Goal: Task Accomplishment & Management: Manage account settings

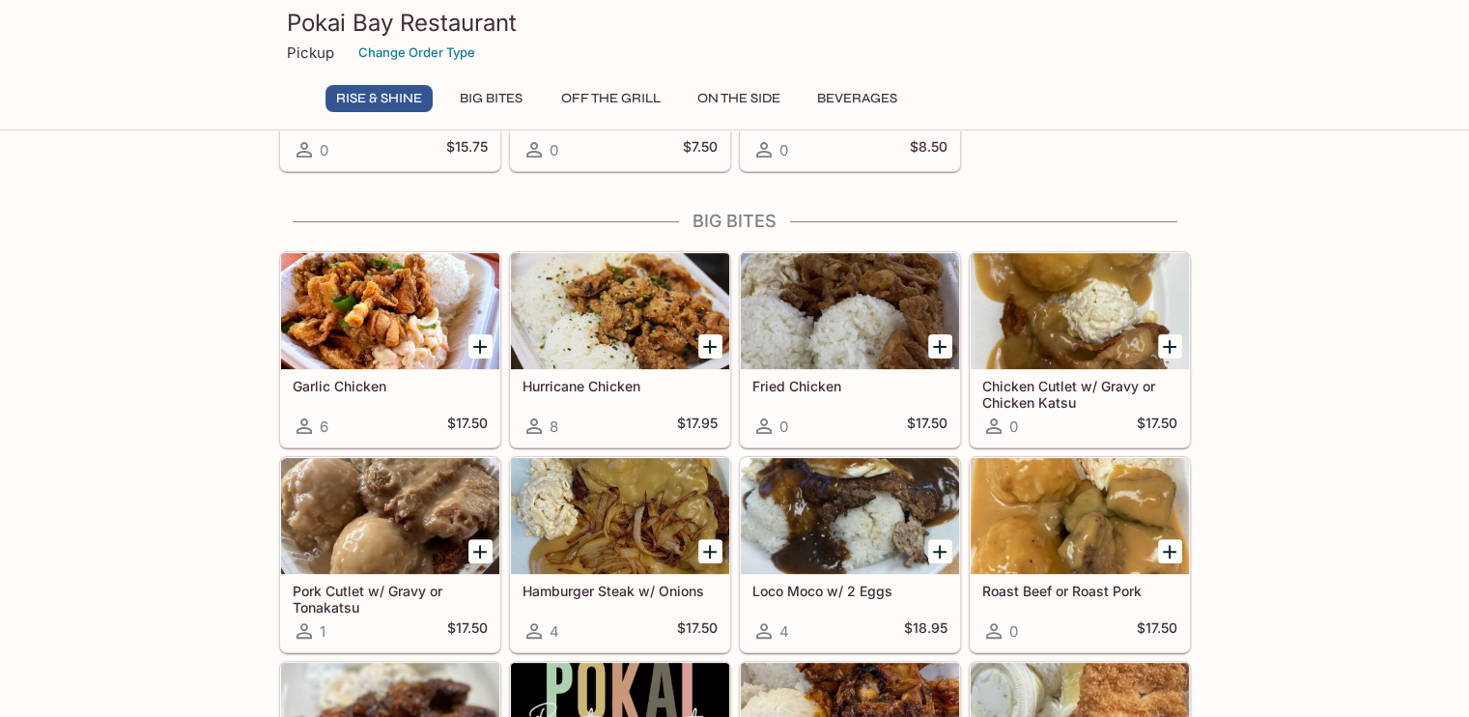
scroll to position [447, 0]
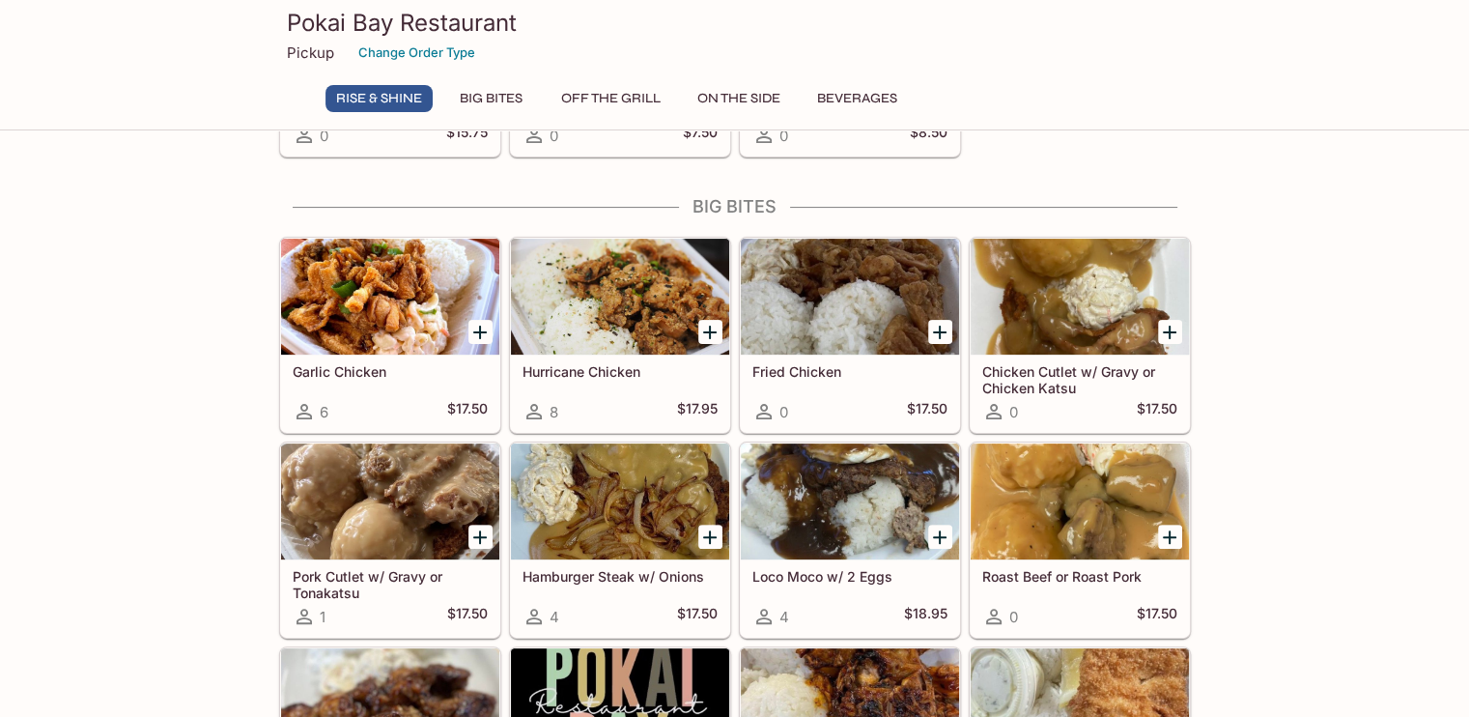
drag, startPoint x: 1467, startPoint y: 171, endPoint x: 1460, endPoint y: 221, distance: 50.7
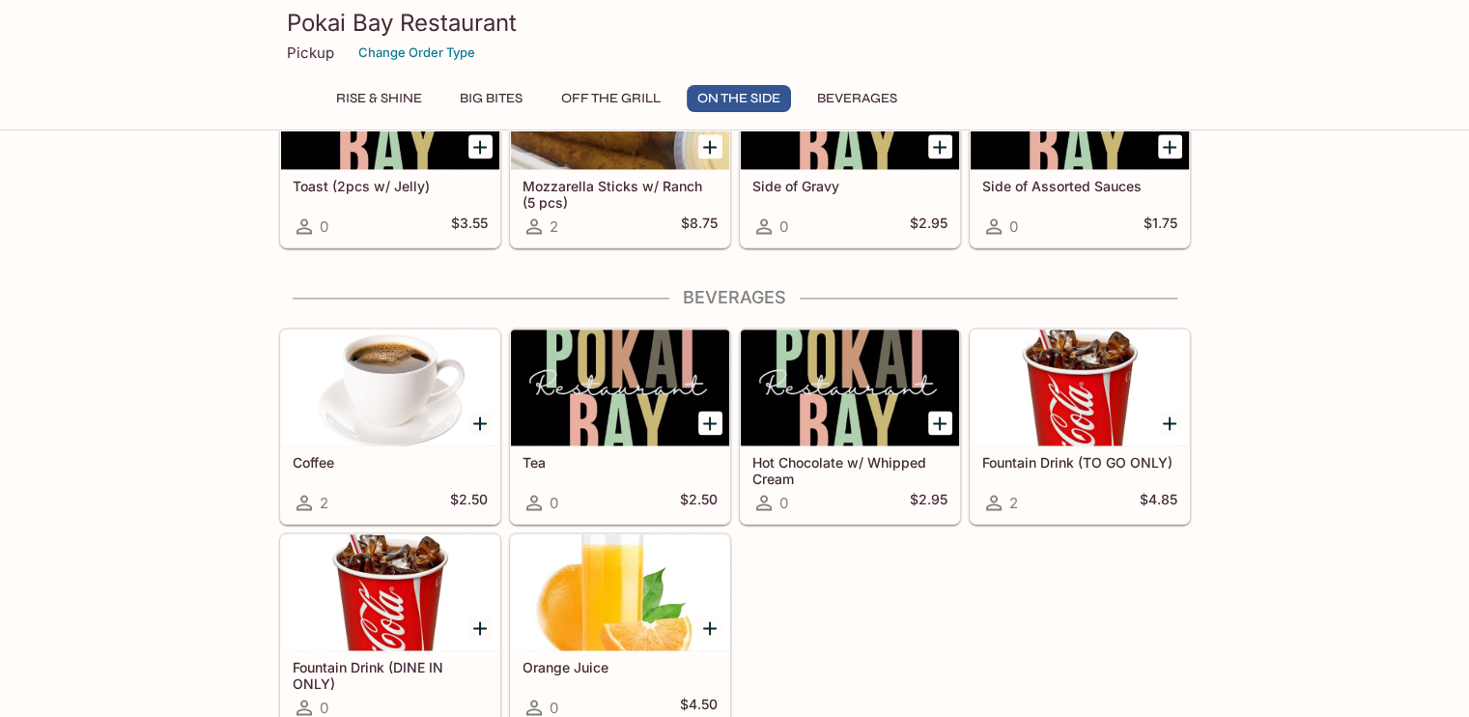
scroll to position [2619, 0]
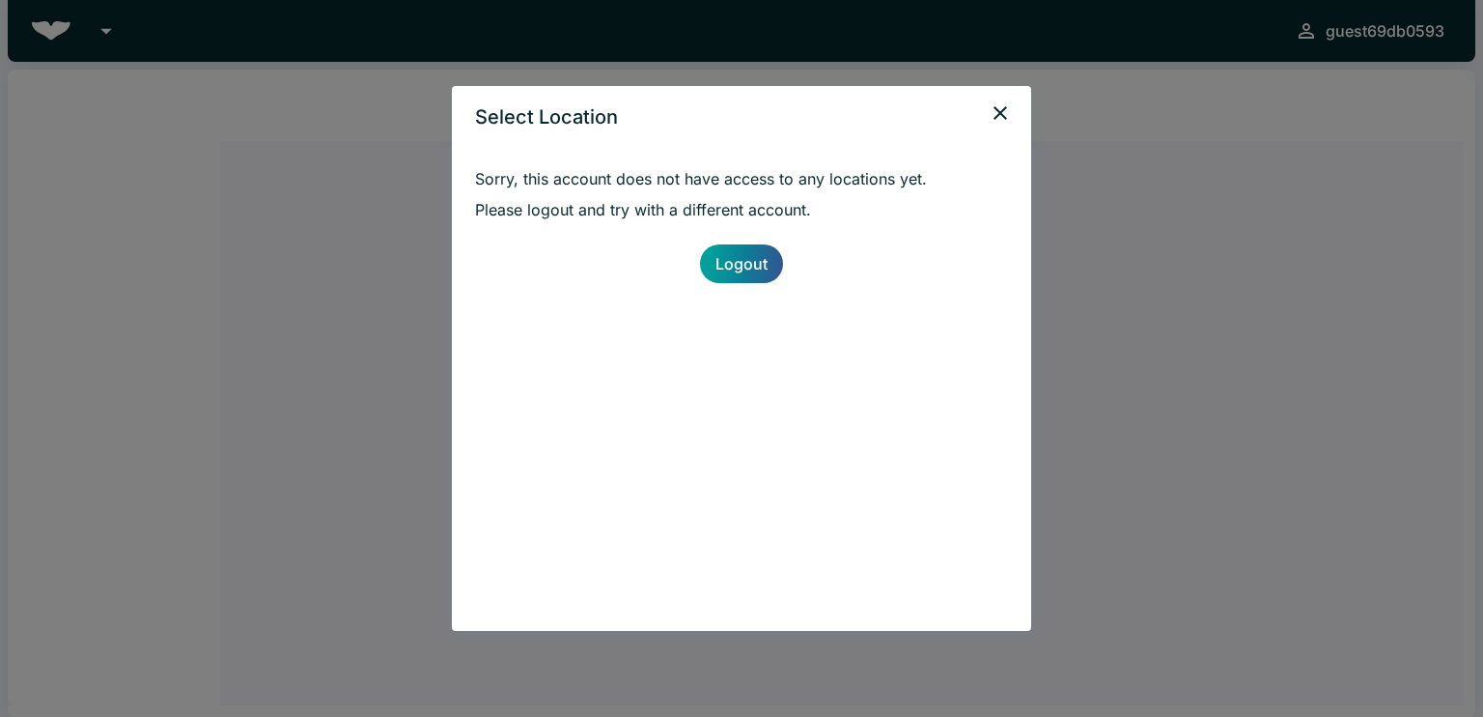
click at [1000, 117] on icon "close" at bounding box center [1000, 112] width 23 height 23
click at [1000, 119] on icon "close" at bounding box center [1000, 112] width 23 height 23
click at [734, 260] on link "Logout" at bounding box center [741, 263] width 83 height 39
